Goal: Transaction & Acquisition: Purchase product/service

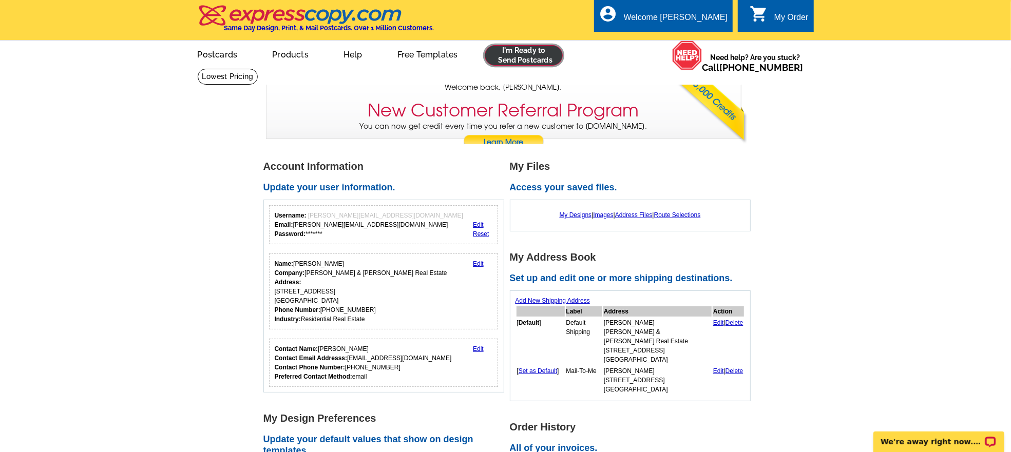
click at [495, 52] on link at bounding box center [524, 55] width 79 height 21
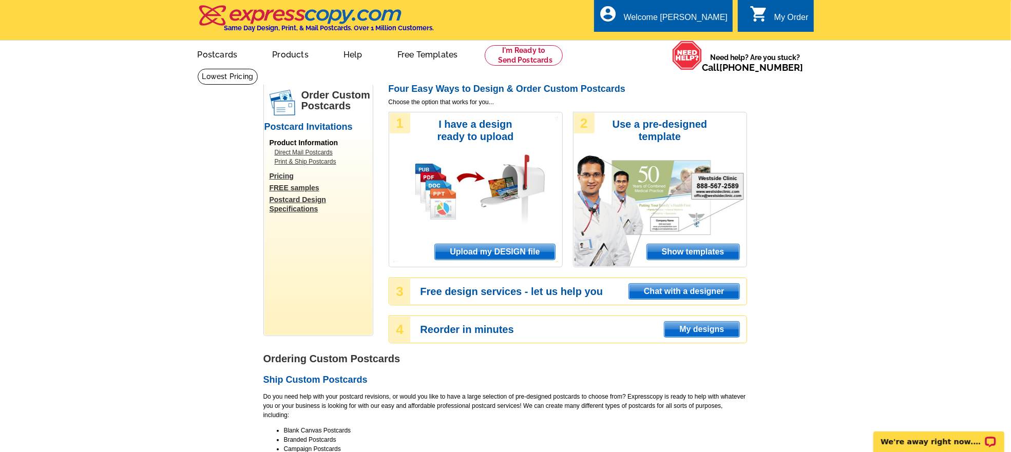
click at [474, 257] on span "Upload my DESIGN file" at bounding box center [495, 251] width 120 height 15
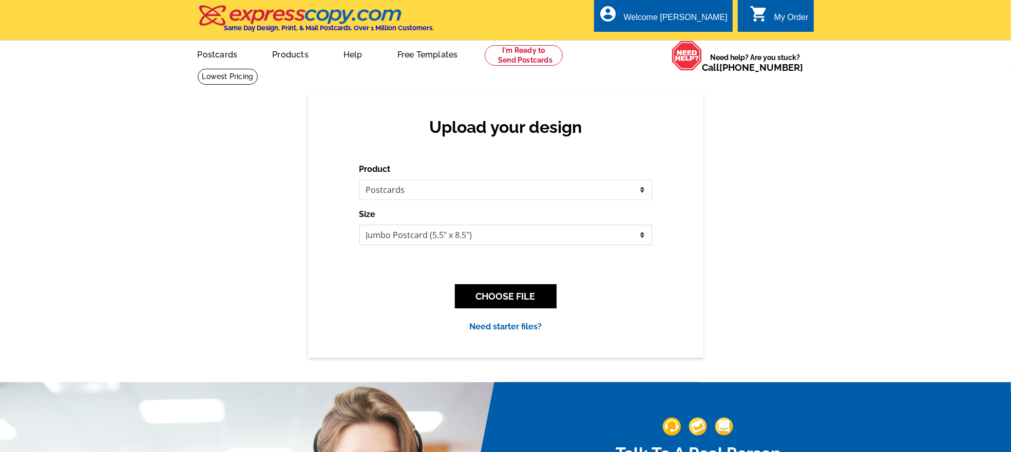
click at [398, 234] on select "Jumbo Postcard (5.5" x 8.5") Regular Postcard (4.25" x 5.6") Panoramic Postcard…" at bounding box center [505, 235] width 293 height 21
select select "1"
click at [359, 225] on select "Jumbo Postcard (5.5" x 8.5") Regular Postcard (4.25" x 5.6") Panoramic Postcard…" at bounding box center [505, 235] width 293 height 21
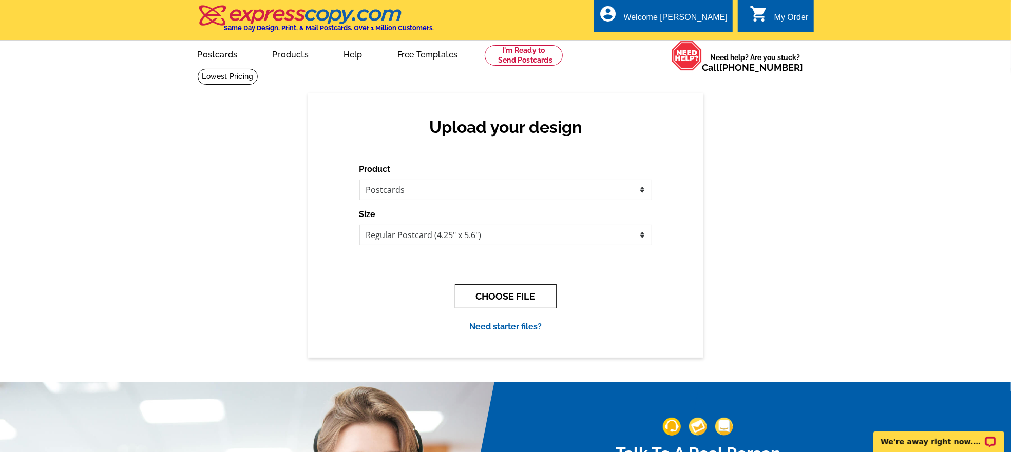
click at [491, 300] on button "CHOOSE FILE" at bounding box center [506, 296] width 102 height 24
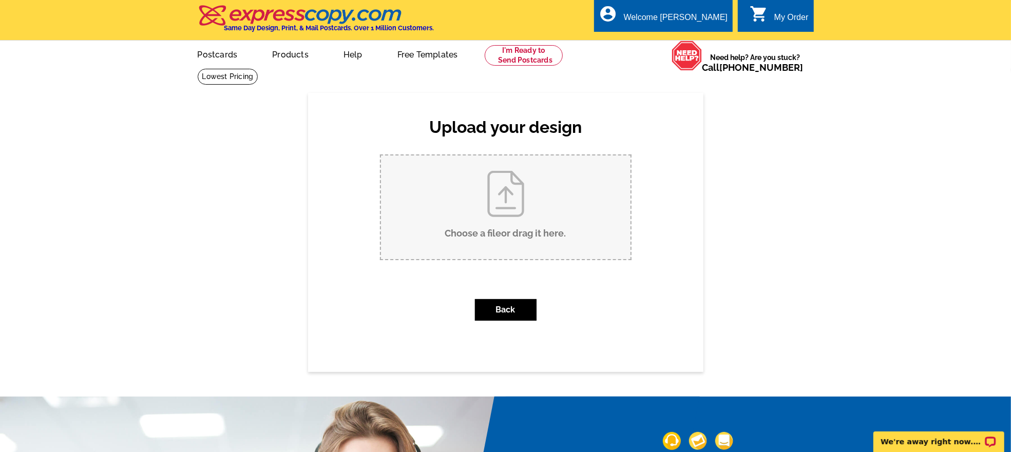
click at [464, 186] on input "Choose a file or drag it here ." at bounding box center [506, 208] width 250 height 104
type input "C:\fakepath\2025 Bourbon Heritage.pdf"
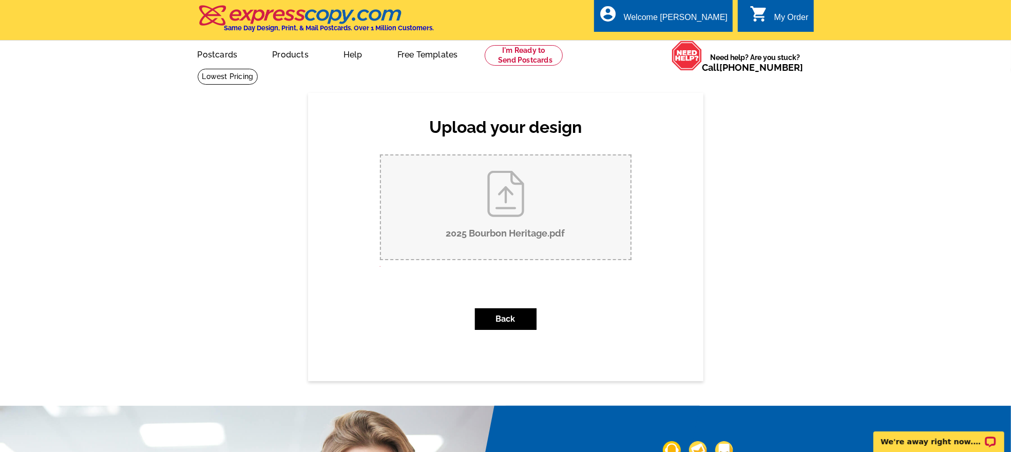
click at [517, 203] on input "2025 Bourbon Heritage.pdf" at bounding box center [506, 208] width 250 height 104
click at [517, 312] on button "Back" at bounding box center [506, 320] width 62 height 22
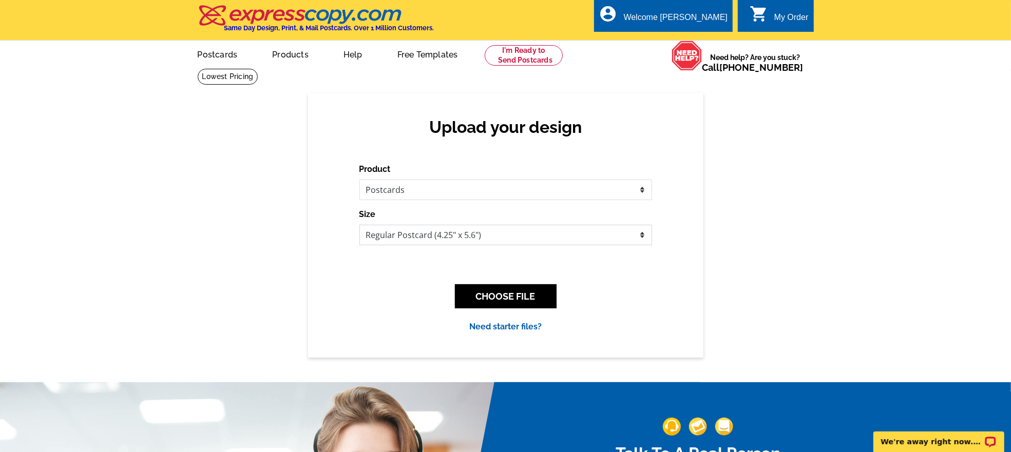
click at [471, 238] on select "Jumbo Postcard (5.5" x 8.5") Regular Postcard (4.25" x 5.6") Panoramic Postcard…" at bounding box center [505, 235] width 293 height 21
select select "2"
click at [359, 225] on select "Jumbo Postcard (5.5" x 8.5") Regular Postcard (4.25" x 5.6") Panoramic Postcard…" at bounding box center [505, 235] width 293 height 21
click at [480, 295] on button "CHOOSE FILE" at bounding box center [506, 296] width 102 height 24
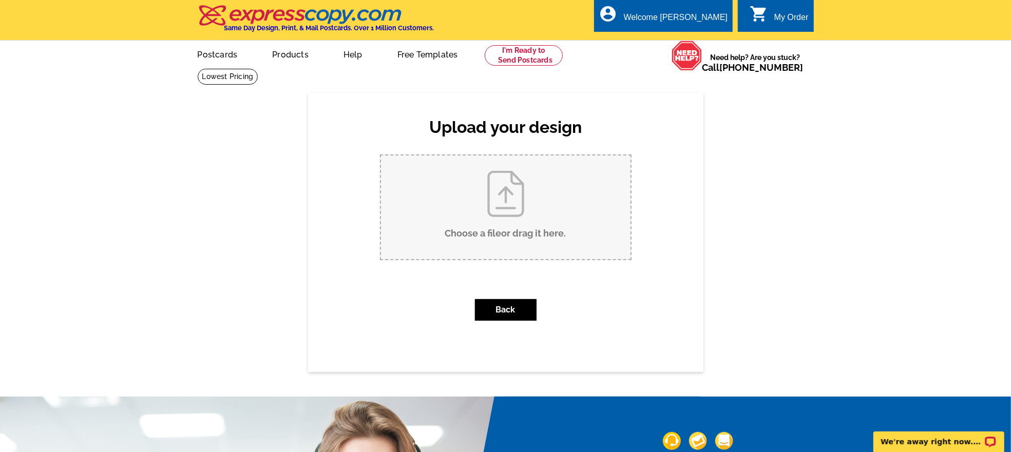
click at [482, 224] on input "Choose a file or drag it here ." at bounding box center [506, 208] width 250 height 104
type input "C:\fakepath\2025 Bourbon Heritage.pdf"
